Goal: Find specific page/section: Find specific page/section

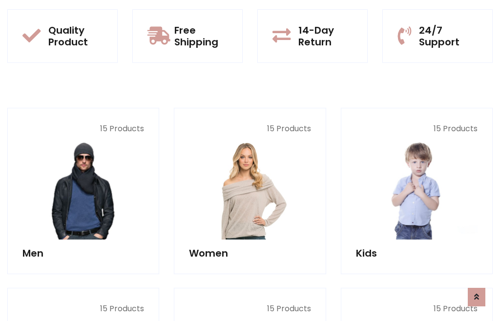
scroll to position [795, 0]
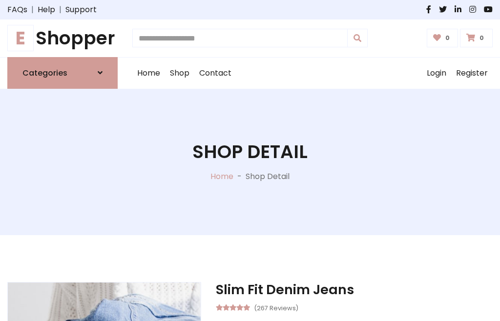
click at [62, 38] on h1 "E Shopper" at bounding box center [62, 38] width 110 height 22
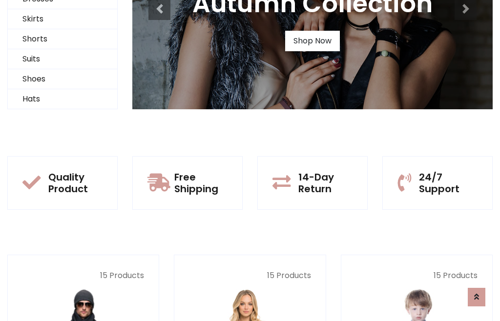
scroll to position [94, 0]
